Goal: Information Seeking & Learning: Learn about a topic

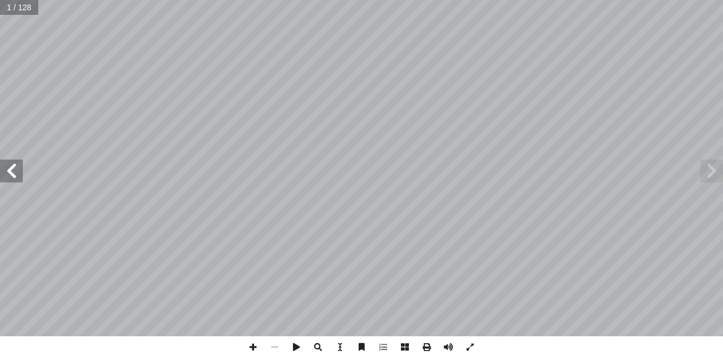
click at [3, 166] on span at bounding box center [11, 170] width 23 height 23
click at [27, 7] on input "text" at bounding box center [22, 7] width 45 height 15
drag, startPoint x: 26, startPoint y: 7, endPoint x: -5, endPoint y: 15, distance: 31.5
click at [0, 15] on html "الصفحة الرئيسية الصف الأول الصف الثاني الصف الثالث الصف الرابع الصف الخامس الصف…" at bounding box center [361, 52] width 723 height 104
drag, startPoint x: 5, startPoint y: 4, endPoint x: 30, endPoint y: 10, distance: 25.8
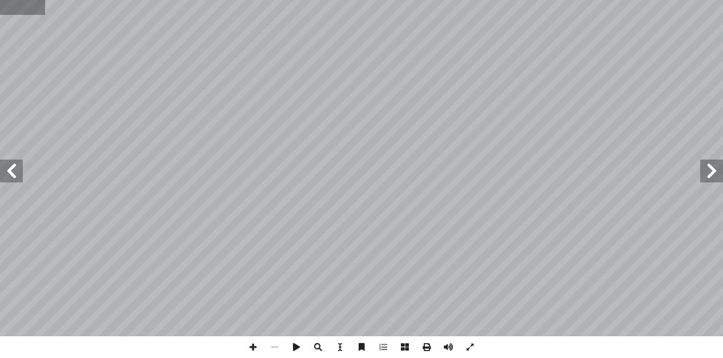
click at [30, 10] on input "text" at bounding box center [22, 7] width 45 height 15
type input "**"
click at [10, 174] on span at bounding box center [11, 170] width 23 height 23
click at [16, 174] on span at bounding box center [11, 170] width 23 height 23
click at [710, 174] on span at bounding box center [712, 170] width 23 height 23
